Goal: Find specific page/section: Find specific page/section

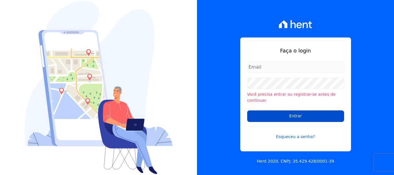
type input "[EMAIL_ADDRESS][DOMAIN_NAME]"
click at [279, 110] on input "Entrar" at bounding box center [295, 116] width 97 height 12
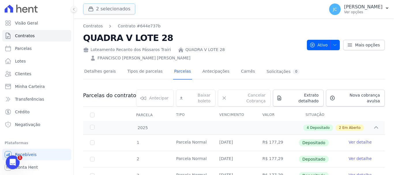
click at [97, 6] on button "2 selecionados" at bounding box center [109, 8] width 52 height 11
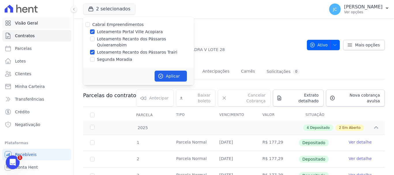
click at [37, 25] on link "Visão Geral" at bounding box center [36, 23] width 69 height 12
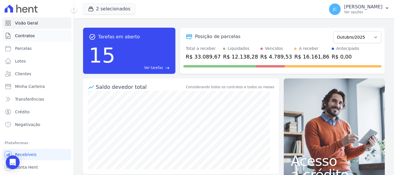
click at [39, 35] on link "Contratos" at bounding box center [36, 36] width 69 height 12
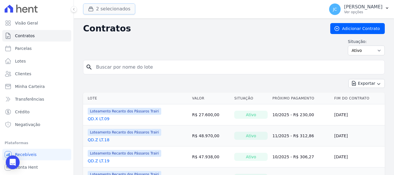
click at [118, 10] on button "2 selecionados" at bounding box center [109, 8] width 52 height 11
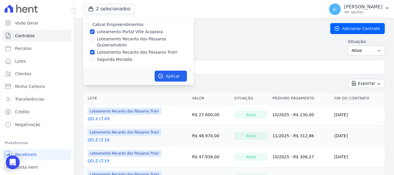
click at [130, 29] on label "Loteamento Portal Ville Acopiara" at bounding box center [130, 32] width 66 height 6
click at [95, 29] on input "Loteamento Portal Ville Acopiara" at bounding box center [92, 31] width 5 height 5
checkbox input "false"
click at [170, 71] on button "Aplicar" at bounding box center [170, 76] width 32 height 11
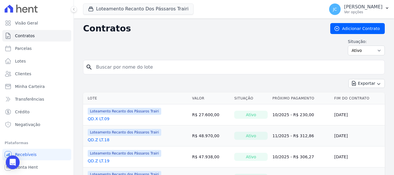
click at [137, 65] on input "search" at bounding box center [236, 67] width 289 height 12
type input "d"
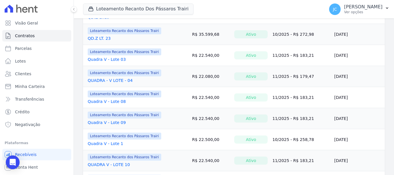
scroll to position [144, 0]
click at [120, 101] on link "Quadra V - Lote 08" at bounding box center [107, 101] width 38 height 6
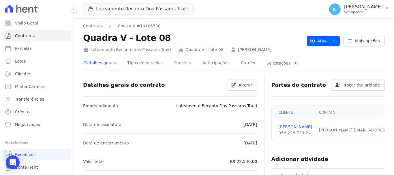
click at [176, 64] on link "Parcelas" at bounding box center [182, 63] width 19 height 15
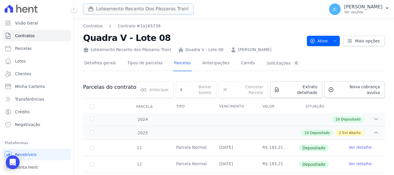
click at [134, 12] on button "Loteamento Recanto Dos Pássaros Trairi" at bounding box center [138, 8] width 110 height 11
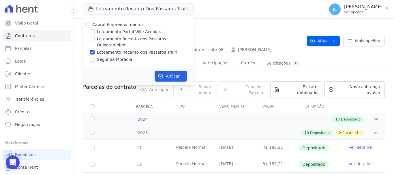
click at [135, 39] on label "Loteamento Recanto dos Pássaros Quixeramobim" at bounding box center [145, 42] width 97 height 12
click at [95, 39] on input "Loteamento Recanto dos Pássaros Quixeramobim" at bounding box center [92, 39] width 5 height 5
checkbox input "true"
click at [136, 49] on label "Loteamento Recanto dos Pássaros Trairi" at bounding box center [137, 52] width 80 height 6
click at [95, 50] on input "Loteamento Recanto dos Pássaros Trairi" at bounding box center [92, 52] width 5 height 5
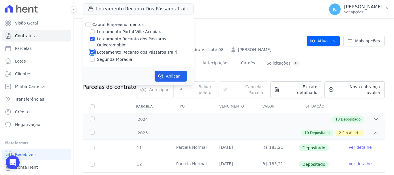
checkbox input "false"
click at [177, 71] on button "Aplicar" at bounding box center [170, 76] width 32 height 11
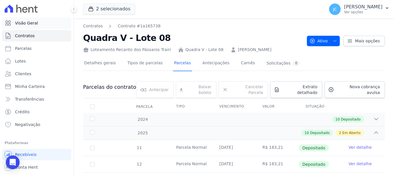
click at [53, 24] on link "Visão Geral" at bounding box center [36, 23] width 69 height 12
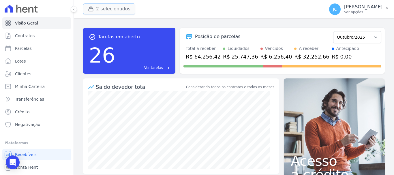
click at [105, 12] on button "2 selecionados" at bounding box center [109, 8] width 52 height 11
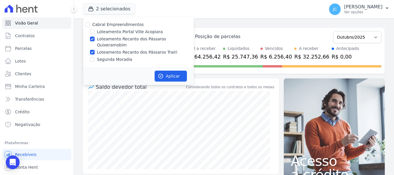
click at [141, 49] on div "Cabral Empreendimentos Loteamento Portal Ville Acopiara Loteamento Recanto dos …" at bounding box center [138, 42] width 111 height 50
click at [141, 49] on label "Loteamento Recanto dos Pássaros Trairi" at bounding box center [137, 52] width 80 height 6
click at [95, 50] on input "Loteamento Recanto dos Pássaros Trairi" at bounding box center [92, 52] width 5 height 5
checkbox input "false"
click at [169, 71] on button "Aplicar" at bounding box center [170, 76] width 32 height 11
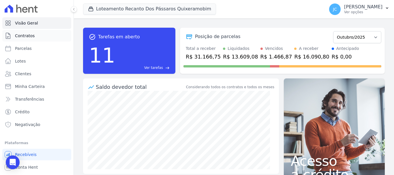
click at [34, 39] on link "Contratos" at bounding box center [36, 36] width 69 height 12
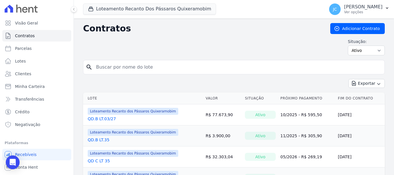
click at [120, 67] on input "search" at bounding box center [236, 67] width 289 height 12
type input "d"
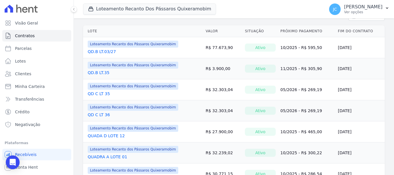
scroll to position [29, 0]
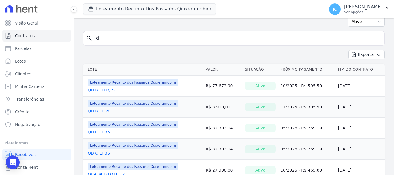
click at [134, 38] on input "d" at bounding box center [236, 39] width 289 height 12
type input "D"
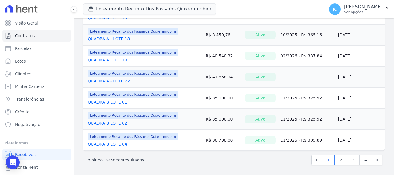
scroll to position [480, 0]
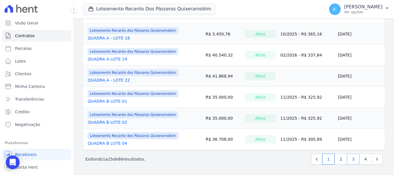
click at [348, 157] on link "3" at bounding box center [353, 159] width 12 height 11
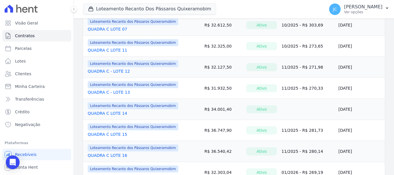
scroll to position [480, 0]
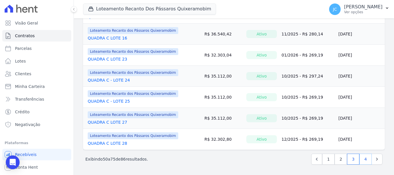
click at [359, 155] on link "4" at bounding box center [365, 159] width 12 height 11
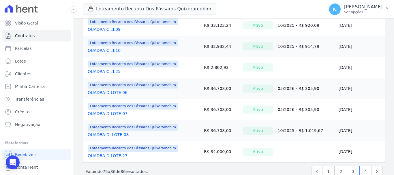
scroll to position [186, 0]
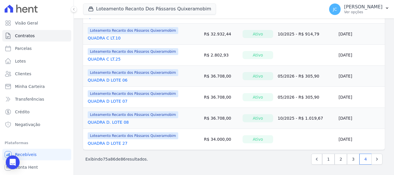
click at [113, 122] on link "QUADRA D. LOTE 08" at bounding box center [108, 122] width 41 height 6
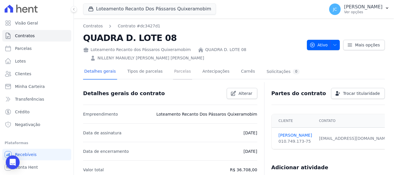
click at [181, 74] on link "Parcelas" at bounding box center [182, 71] width 19 height 15
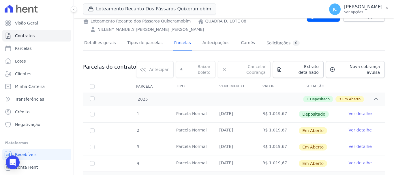
scroll to position [29, 0]
